Goal: Information Seeking & Learning: Learn about a topic

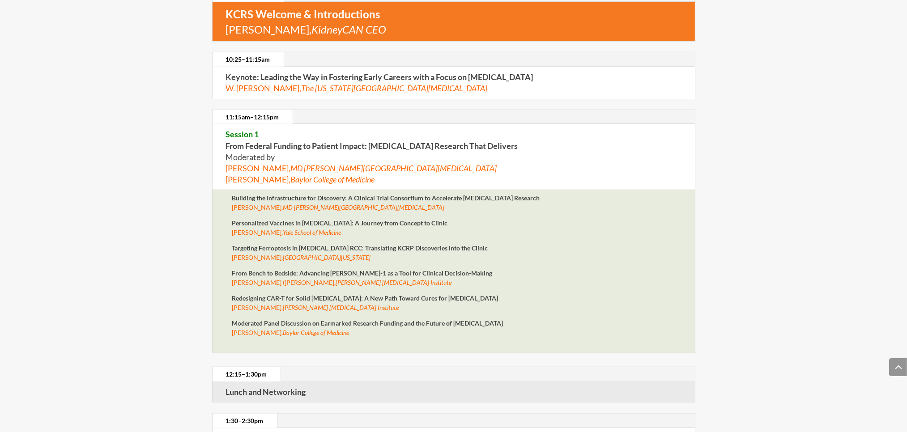
scroll to position [1005, 0]
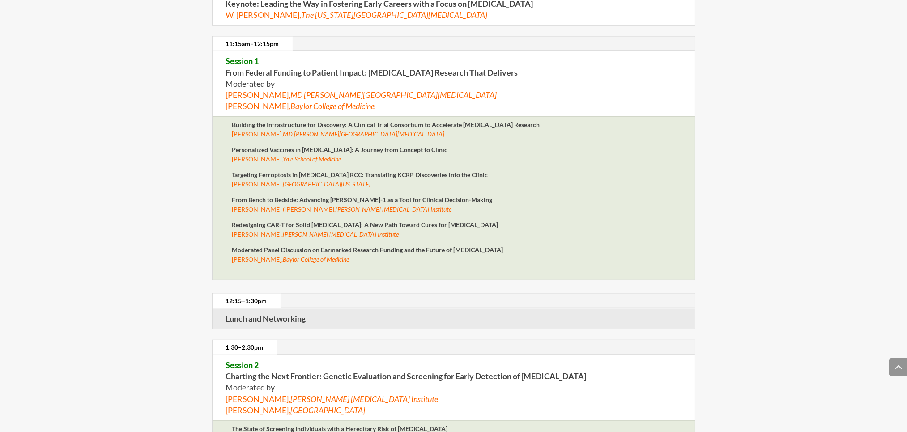
click at [247, 340] on link "1:30–2:30pm" at bounding box center [245, 347] width 64 height 14
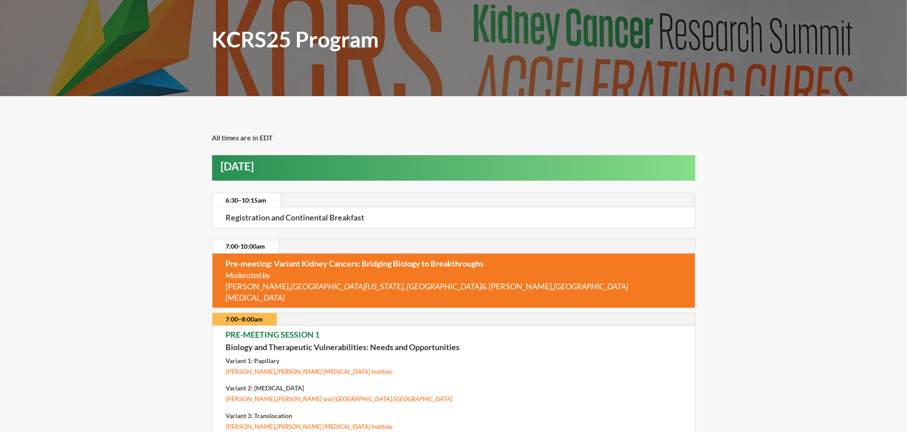
scroll to position [0, 0]
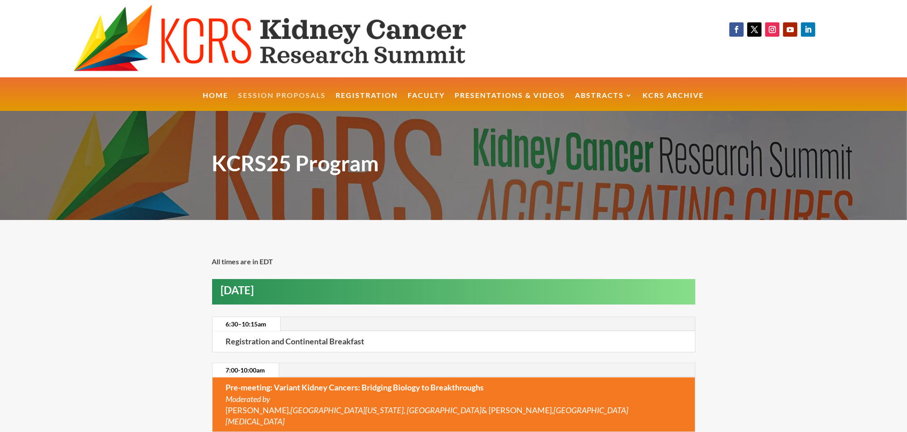
click at [295, 95] on link "Session Proposals" at bounding box center [282, 101] width 88 height 19
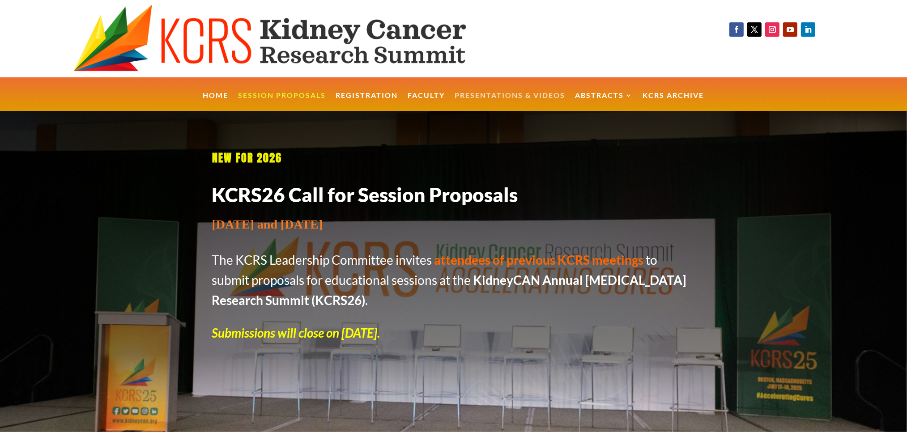
click at [503, 94] on link "Presentations & Videos" at bounding box center [510, 101] width 111 height 19
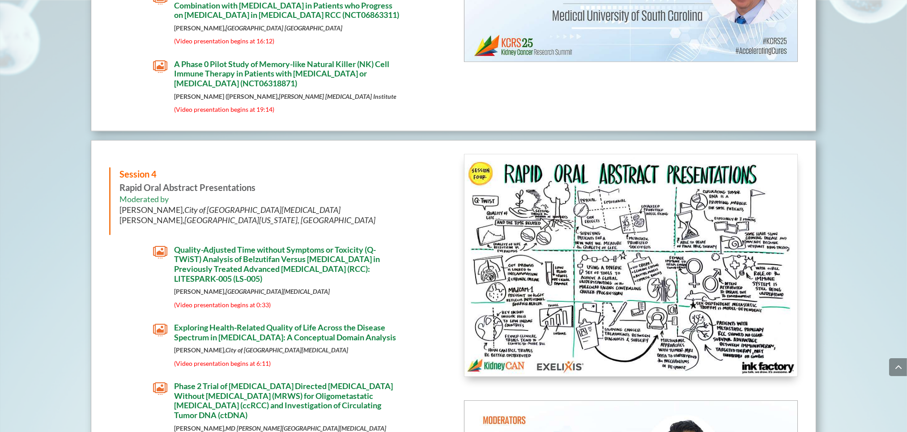
scroll to position [2844, 0]
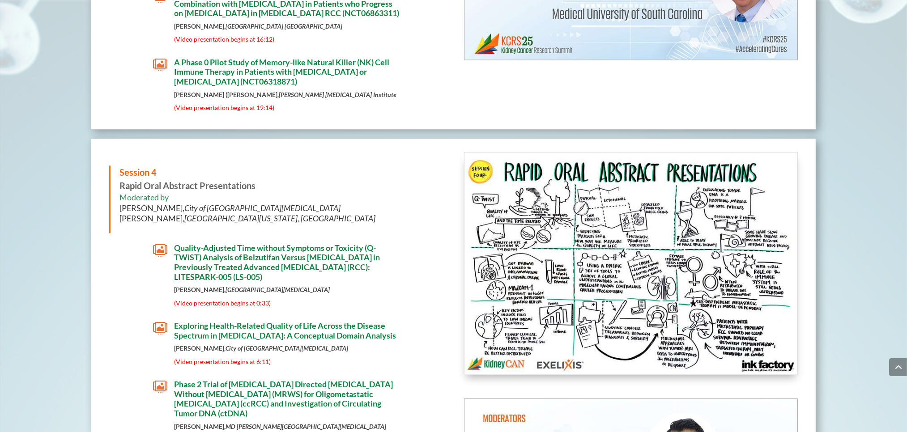
click at [331, 261] on span "Quality-Adjusted Time without Symptoms or Toxicity (Q-TWiST) Analysis of Belzut…" at bounding box center [277, 262] width 206 height 39
